Goal: Task Accomplishment & Management: Manage account settings

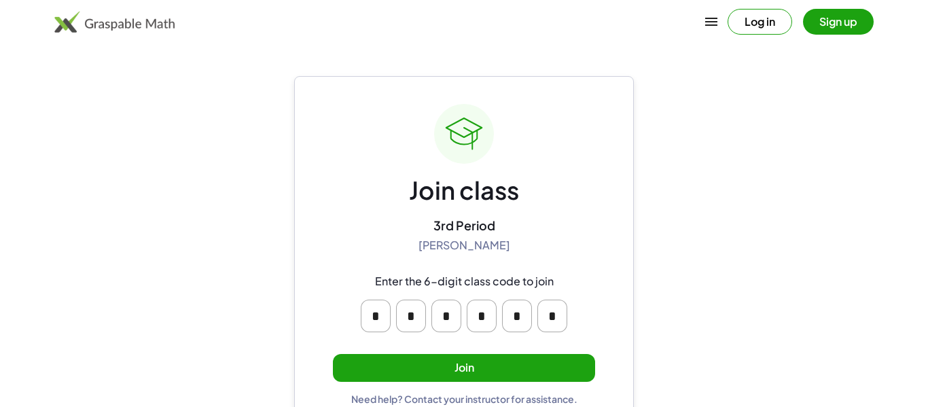
scroll to position [26, 0]
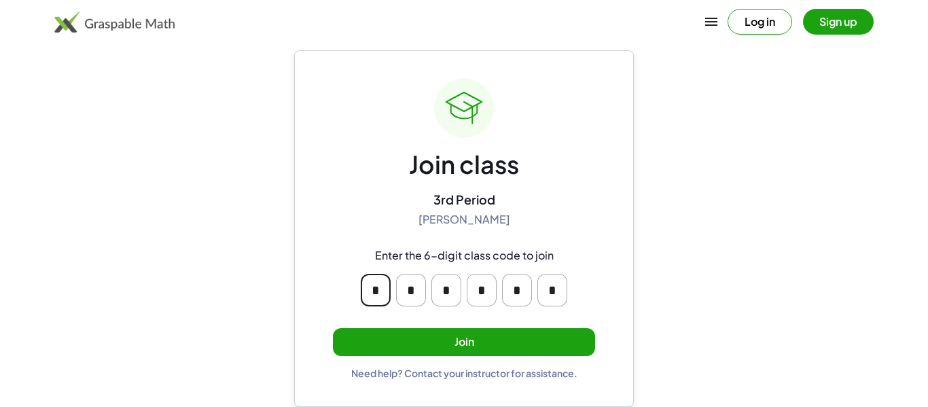
click at [386, 291] on input "*" at bounding box center [376, 290] width 30 height 33
click at [596, 230] on div "Join class 3rd Period [PERSON_NAME] Enter the 6-digit class code to join * * * …" at bounding box center [464, 228] width 340 height 357
click at [693, 213] on main "Join class 3rd Period [PERSON_NAME] Enter the 6-digit class code to join * * * …" at bounding box center [464, 190] width 928 height 433
click at [475, 354] on button "Join" at bounding box center [464, 342] width 262 height 28
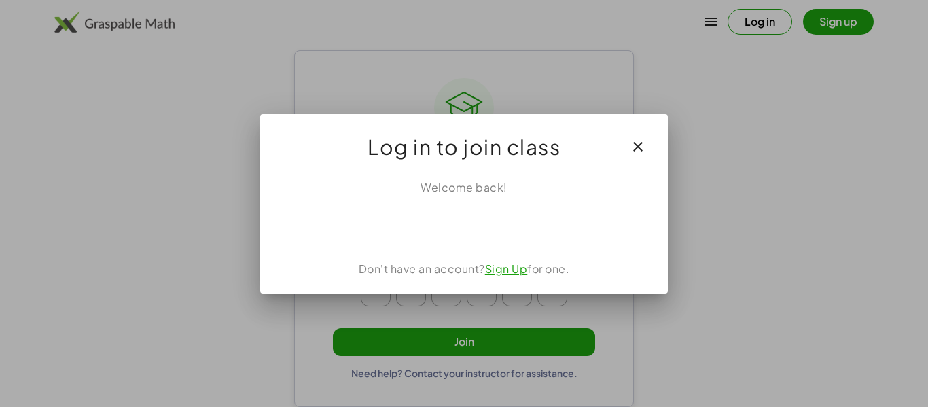
scroll to position [0, 0]
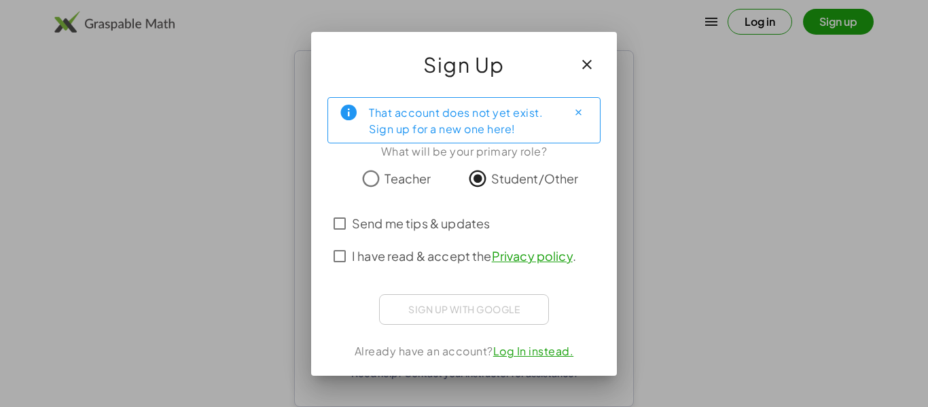
click at [435, 259] on span "I have read & accept the Privacy policy ." at bounding box center [464, 256] width 224 height 18
click at [443, 227] on span "Send me tips & updates" at bounding box center [421, 223] width 138 height 18
click at [426, 233] on label "Send me tips & updates" at bounding box center [421, 223] width 138 height 33
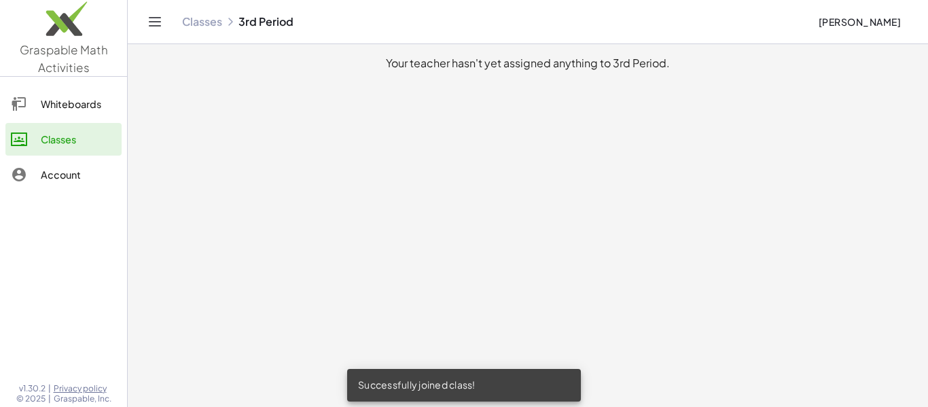
click at [102, 106] on div "Whiteboards" at bounding box center [78, 104] width 75 height 16
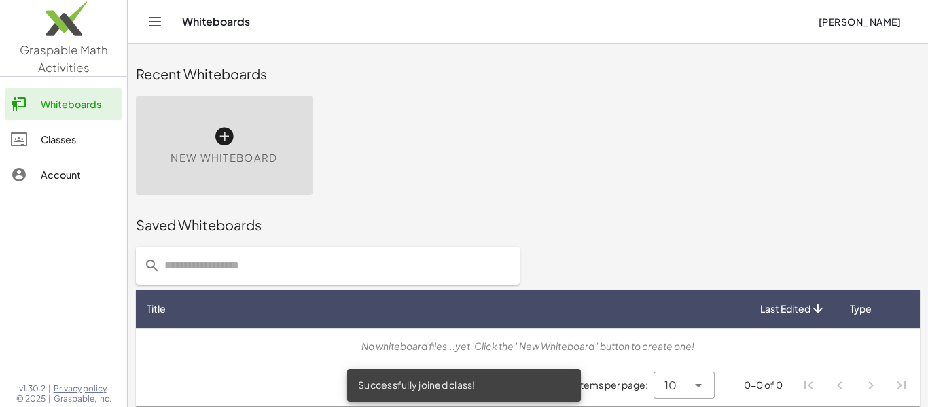
click at [94, 143] on div "Classes" at bounding box center [78, 139] width 75 height 16
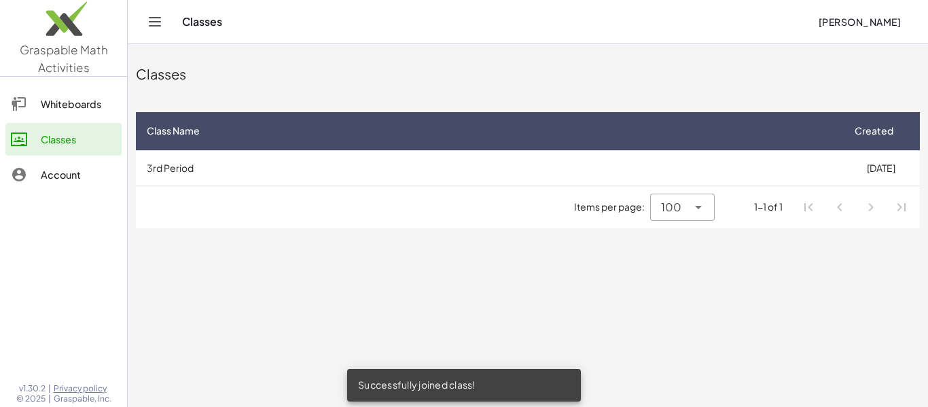
click at [92, 170] on div "Account" at bounding box center [78, 174] width 75 height 16
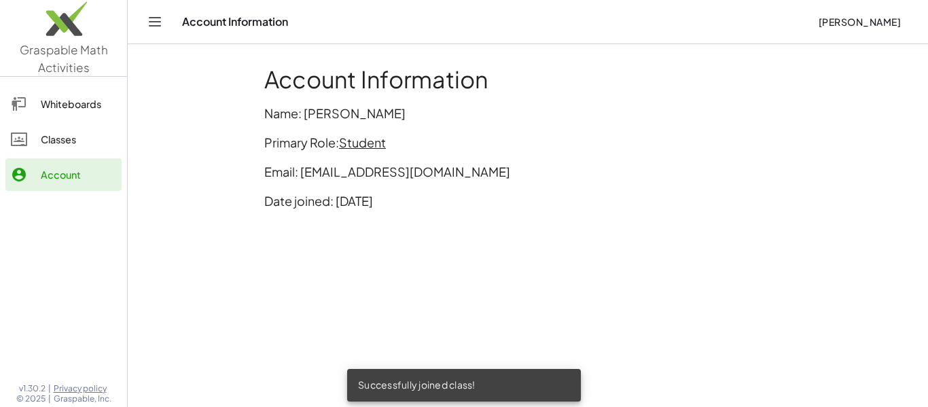
click at [83, 132] on div "Classes" at bounding box center [78, 139] width 75 height 16
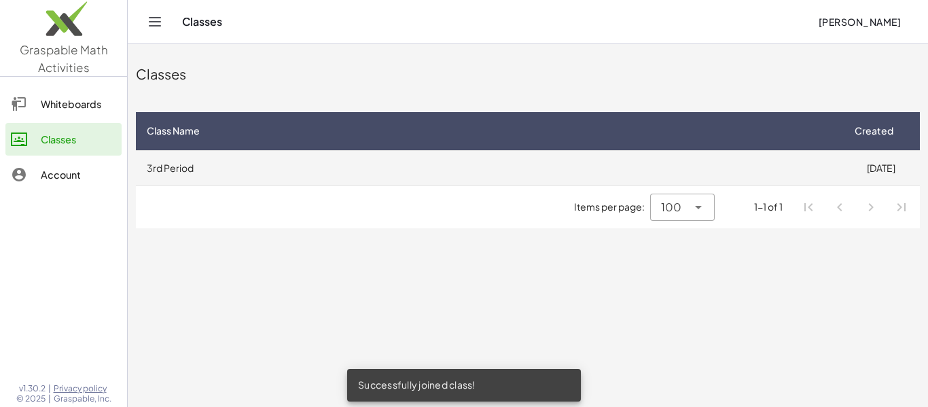
click at [655, 160] on td "3rd Period" at bounding box center [489, 167] width 706 height 35
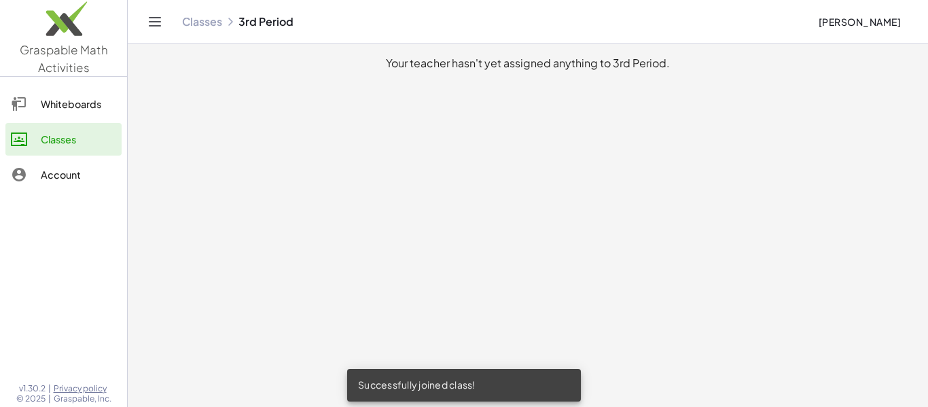
click at [88, 149] on link "Classes" at bounding box center [63, 139] width 116 height 33
